Goal: Task Accomplishment & Management: Manage account settings

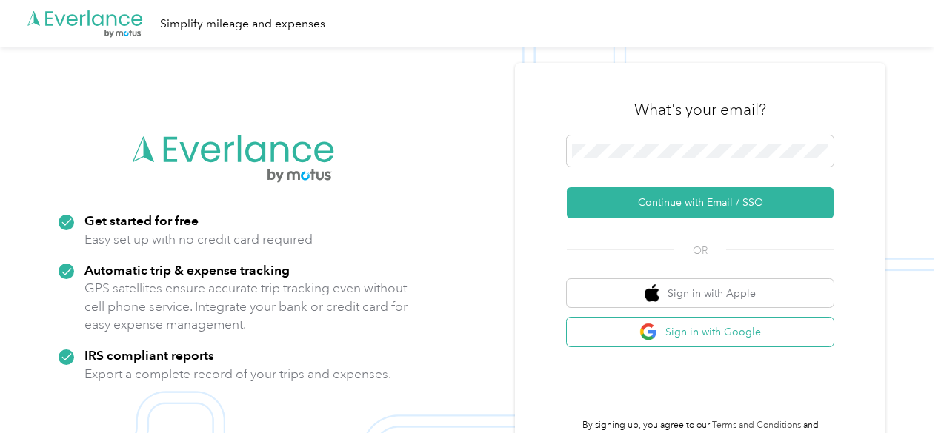
click at [696, 337] on button "Sign in with Google" at bounding box center [700, 332] width 267 height 29
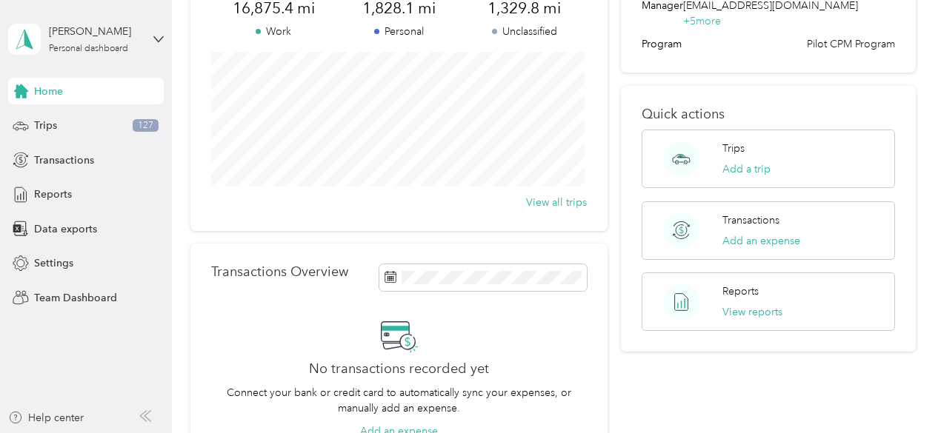
scroll to position [222, 0]
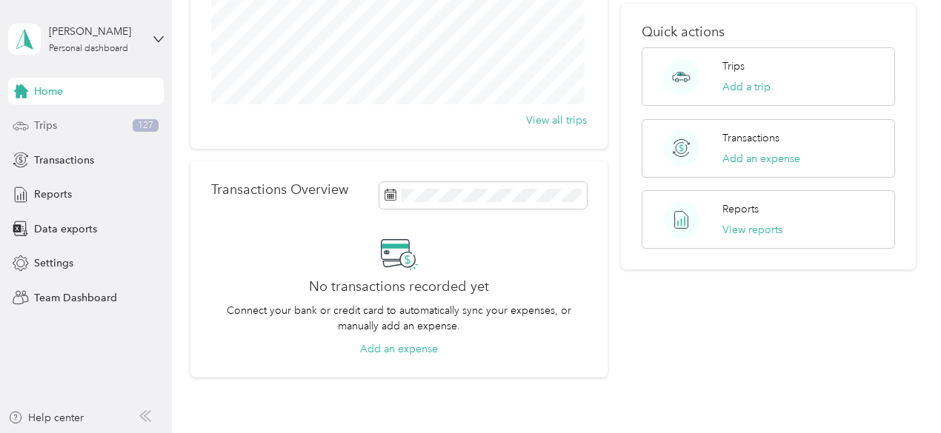
click at [81, 125] on div "Trips 127" at bounding box center [86, 126] width 156 height 27
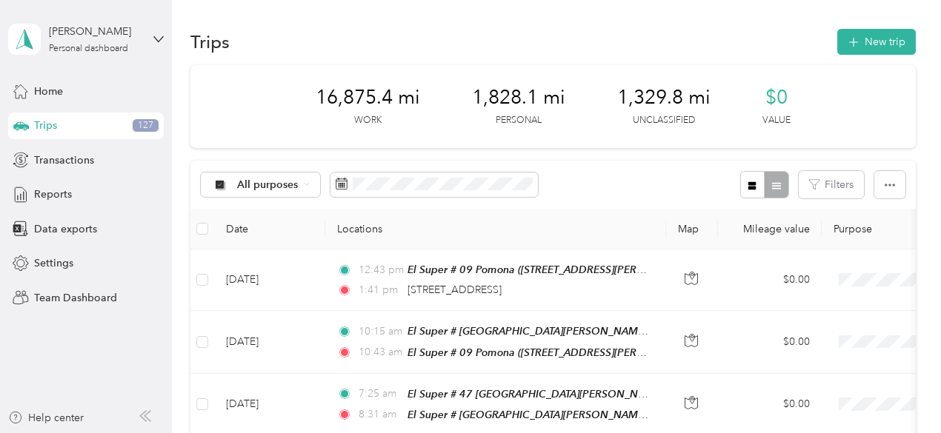
click at [593, 180] on div "All purposes Filters" at bounding box center [552, 185] width 725 height 48
click at [65, 301] on span "Team Dashboard" at bounding box center [75, 298] width 83 height 16
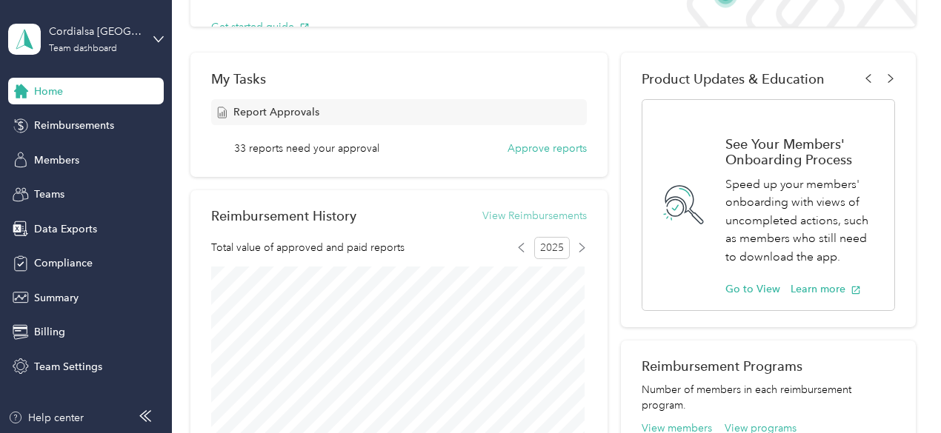
scroll to position [222, 0]
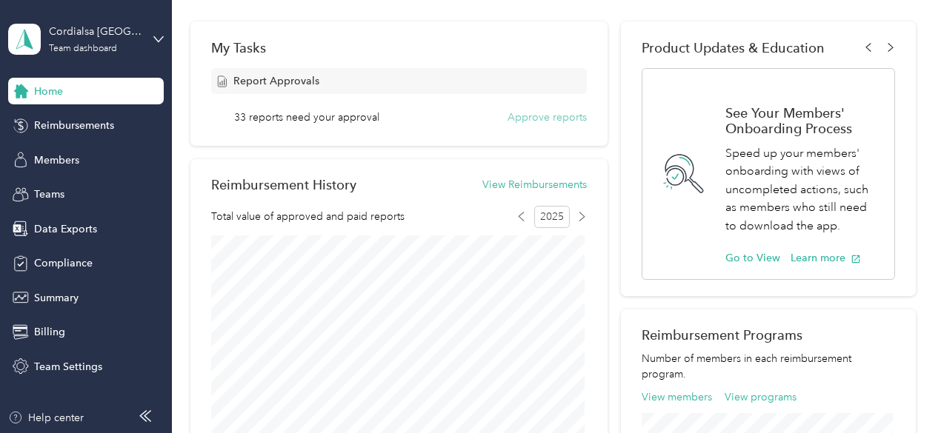
click at [557, 117] on button "Approve reports" at bounding box center [546, 118] width 79 height 16
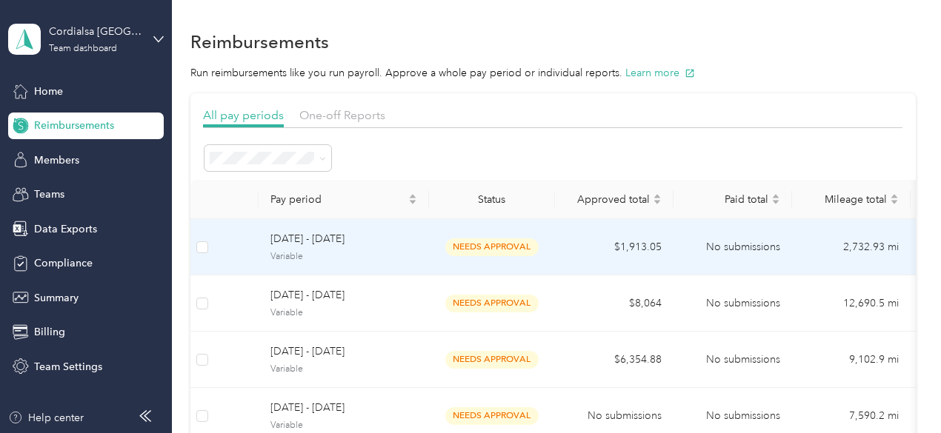
click at [412, 254] on span "Variable" at bounding box center [343, 256] width 147 height 13
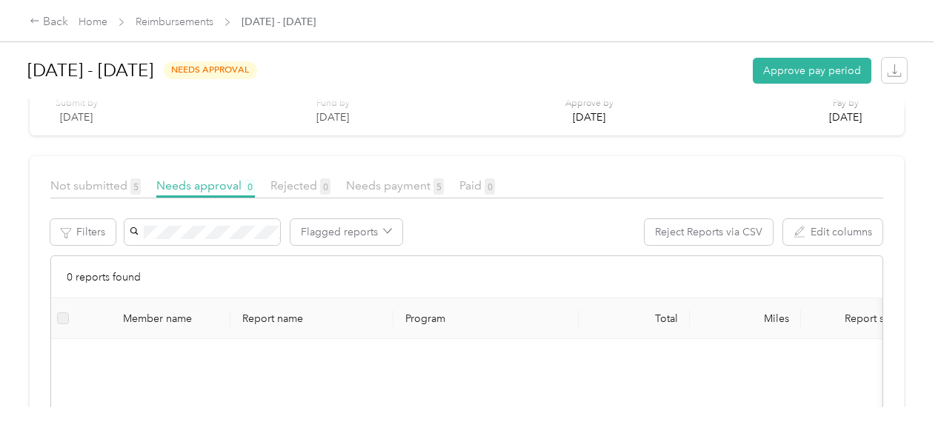
scroll to position [74, 0]
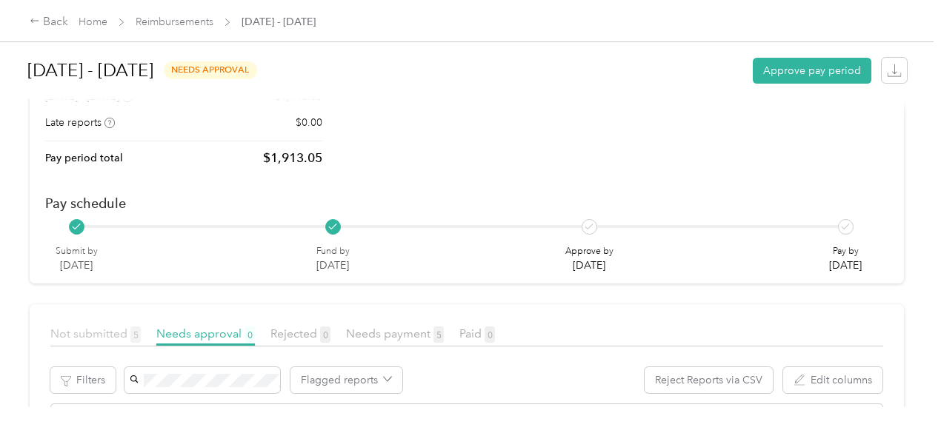
click at [83, 327] on span "Not submitted 5" at bounding box center [95, 334] width 90 height 14
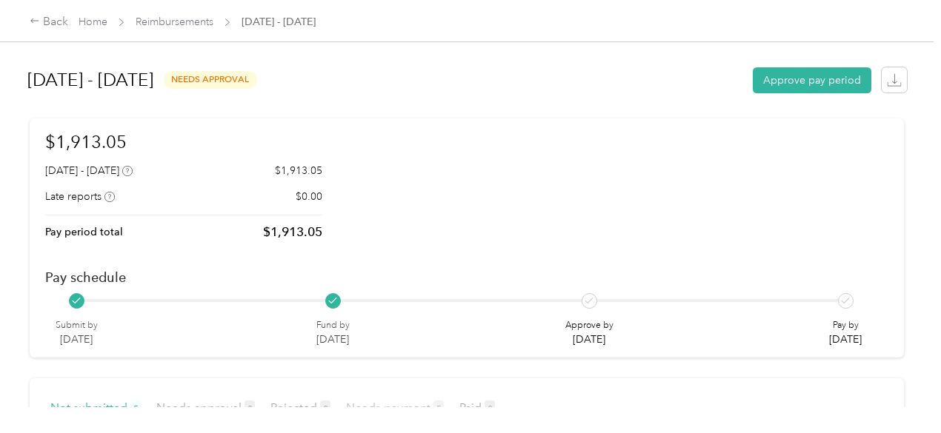
click at [411, 401] on span "Needs payment 5" at bounding box center [395, 408] width 98 height 14
click at [42, 23] on div "Back" at bounding box center [49, 22] width 39 height 18
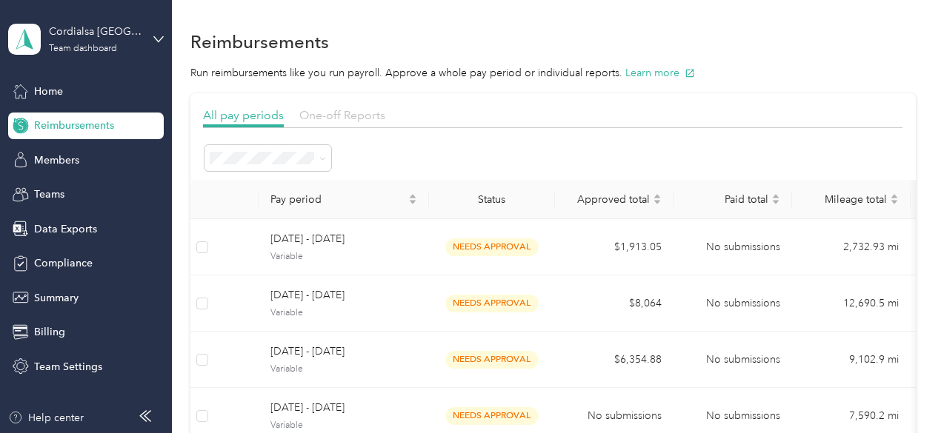
click at [365, 113] on span "One-off Reports" at bounding box center [342, 115] width 86 height 14
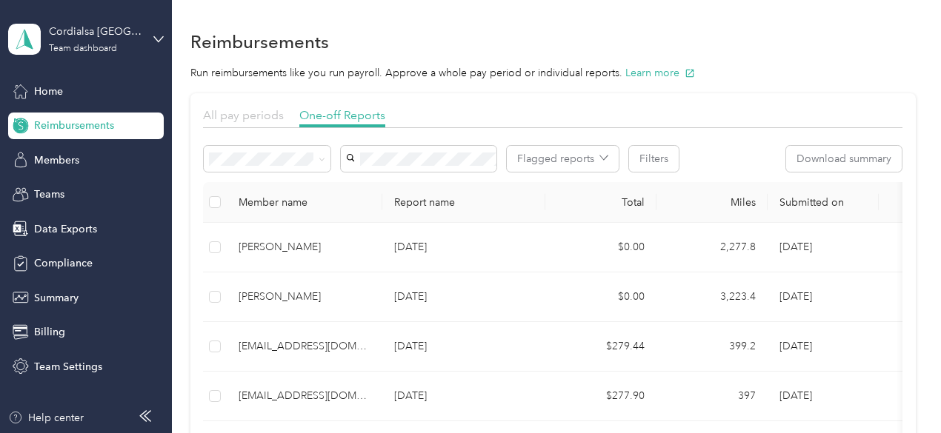
click at [241, 115] on span "All pay periods" at bounding box center [243, 115] width 81 height 14
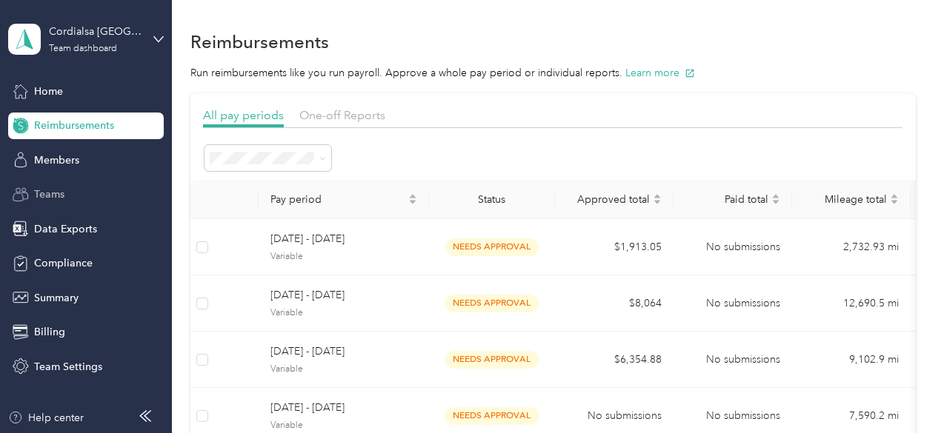
click at [68, 207] on div "Teams" at bounding box center [86, 195] width 156 height 27
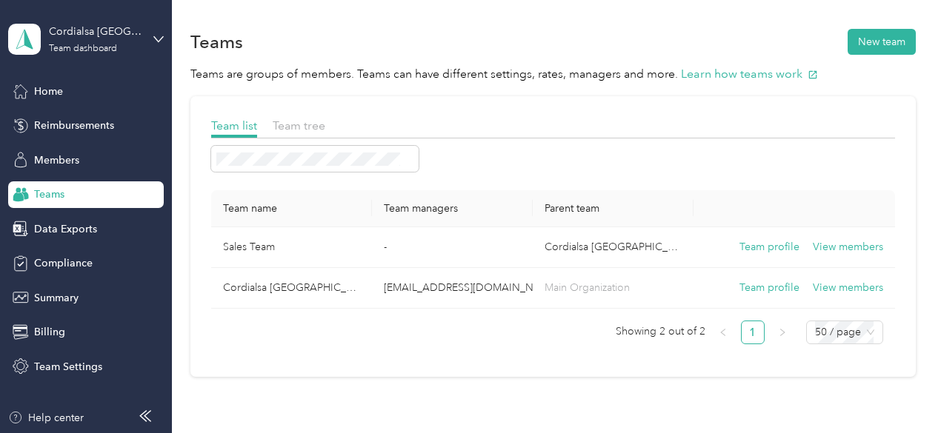
scroll to position [74, 0]
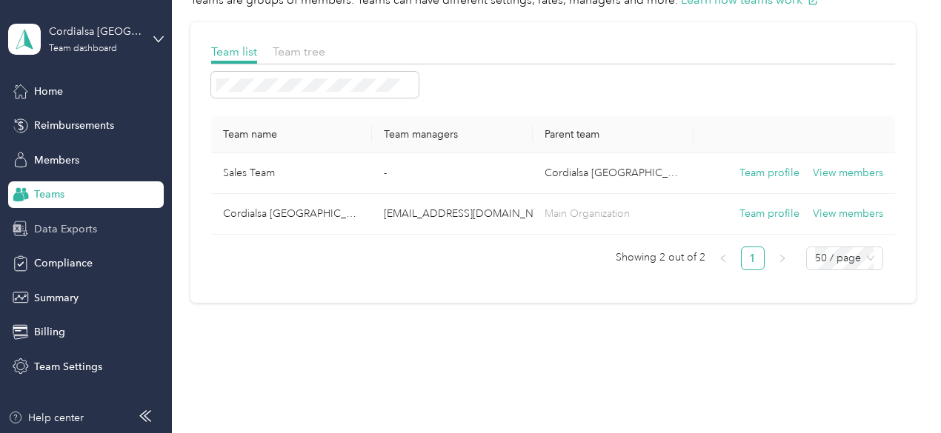
click at [61, 225] on span "Data Exports" at bounding box center [65, 230] width 63 height 16
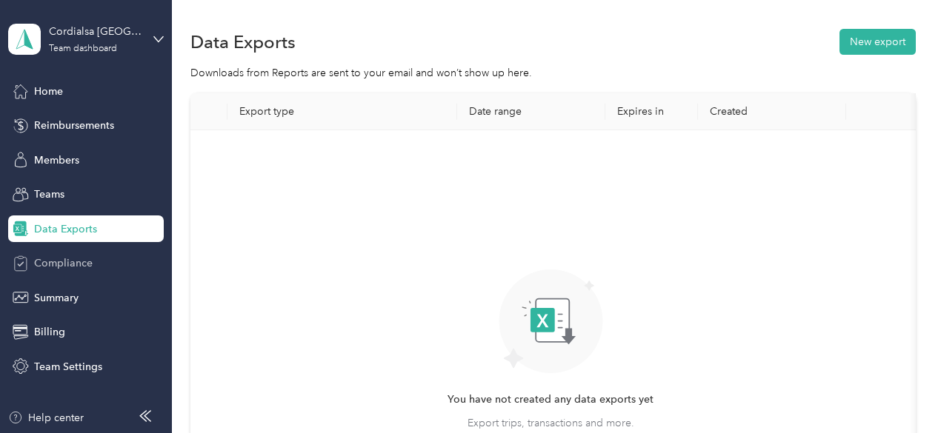
click at [81, 274] on div "Compliance" at bounding box center [86, 263] width 156 height 27
